Goal: Transaction & Acquisition: Complete application form

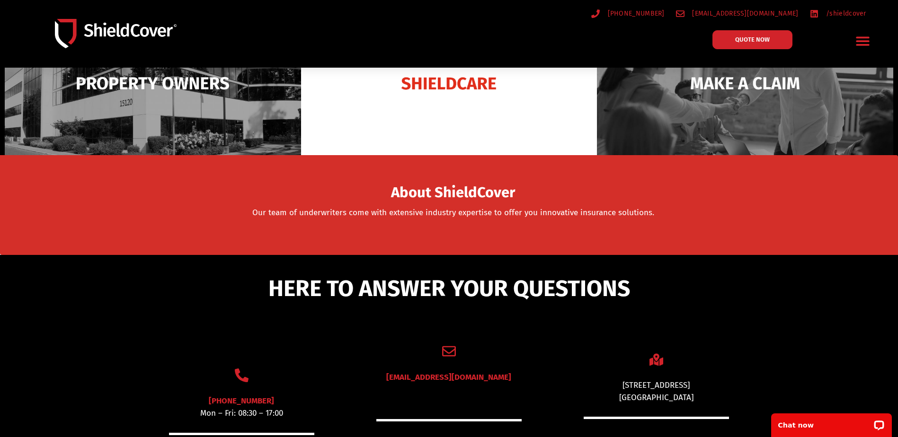
scroll to position [284, 0]
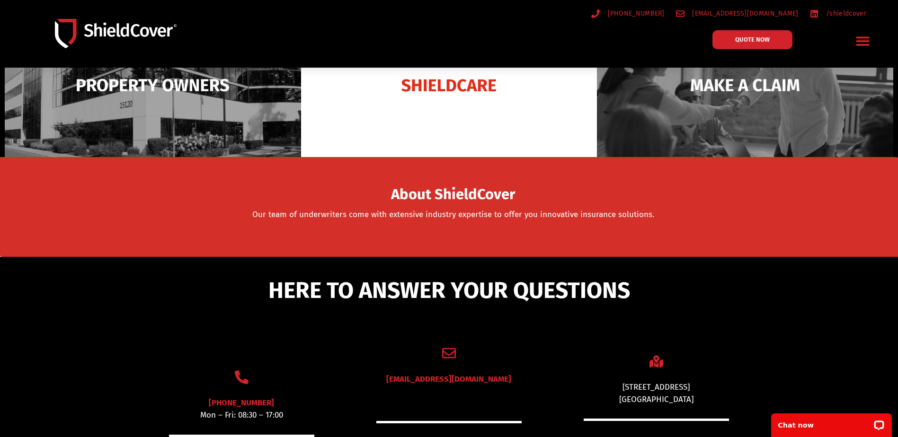
click at [624, 386] on div "19 Rosedale Street Coopers Plains QLD 4108" at bounding box center [656, 394] width 145 height 24
drag, startPoint x: 622, startPoint y: 388, endPoint x: 707, endPoint y: 401, distance: 85.8
click at [707, 401] on div "19 Rosedale Street Coopers Plains QLD 4108" at bounding box center [656, 394] width 145 height 24
copy div "19 Rosedale Street Coopers Plains QLD 4108"
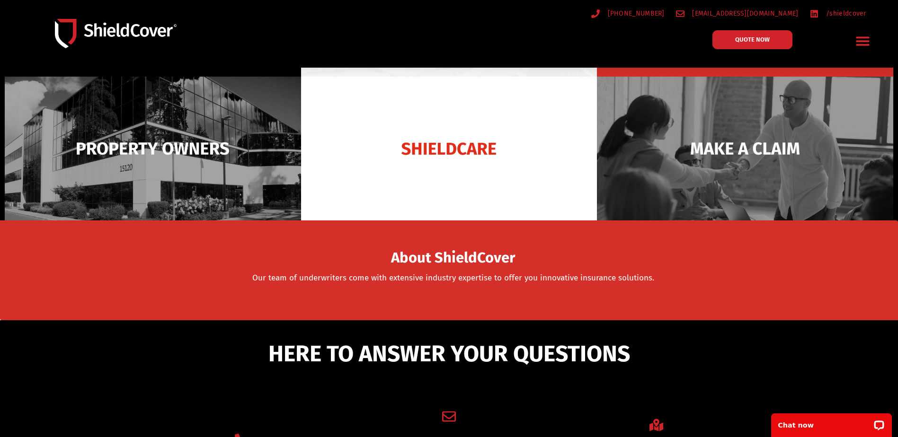
scroll to position [47, 0]
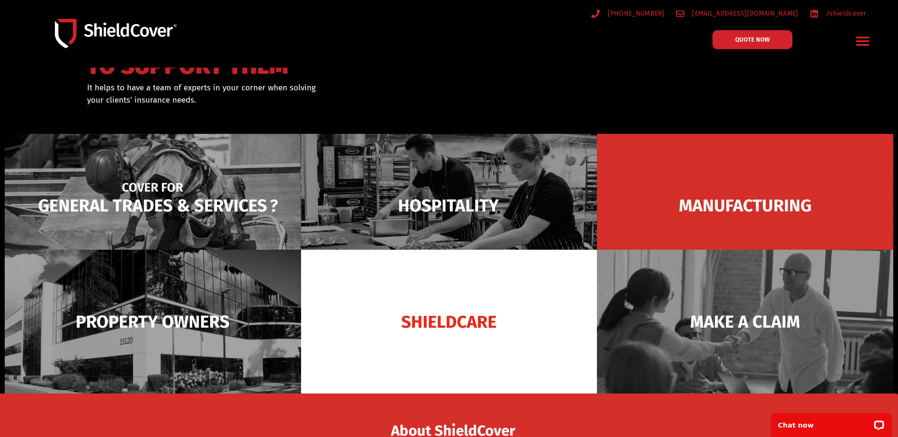
click at [224, 181] on img at bounding box center [153, 206] width 296 height 144
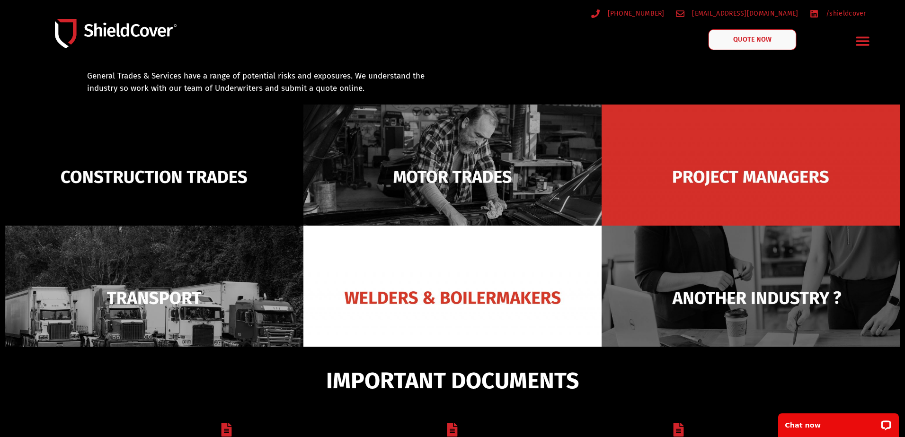
click at [751, 39] on span "QUOTE NOW" at bounding box center [753, 39] width 38 height 7
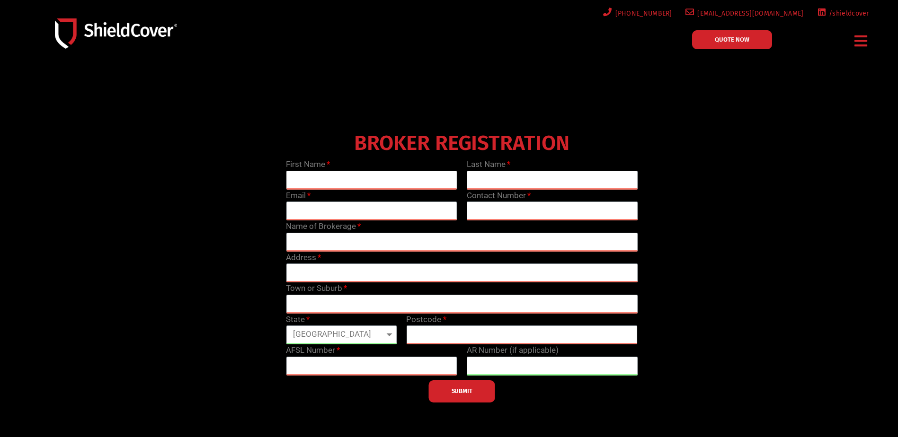
click at [400, 181] on input "text" at bounding box center [371, 180] width 171 height 19
click at [136, 38] on img at bounding box center [116, 33] width 122 height 30
